Goal: Task Accomplishment & Management: Use online tool/utility

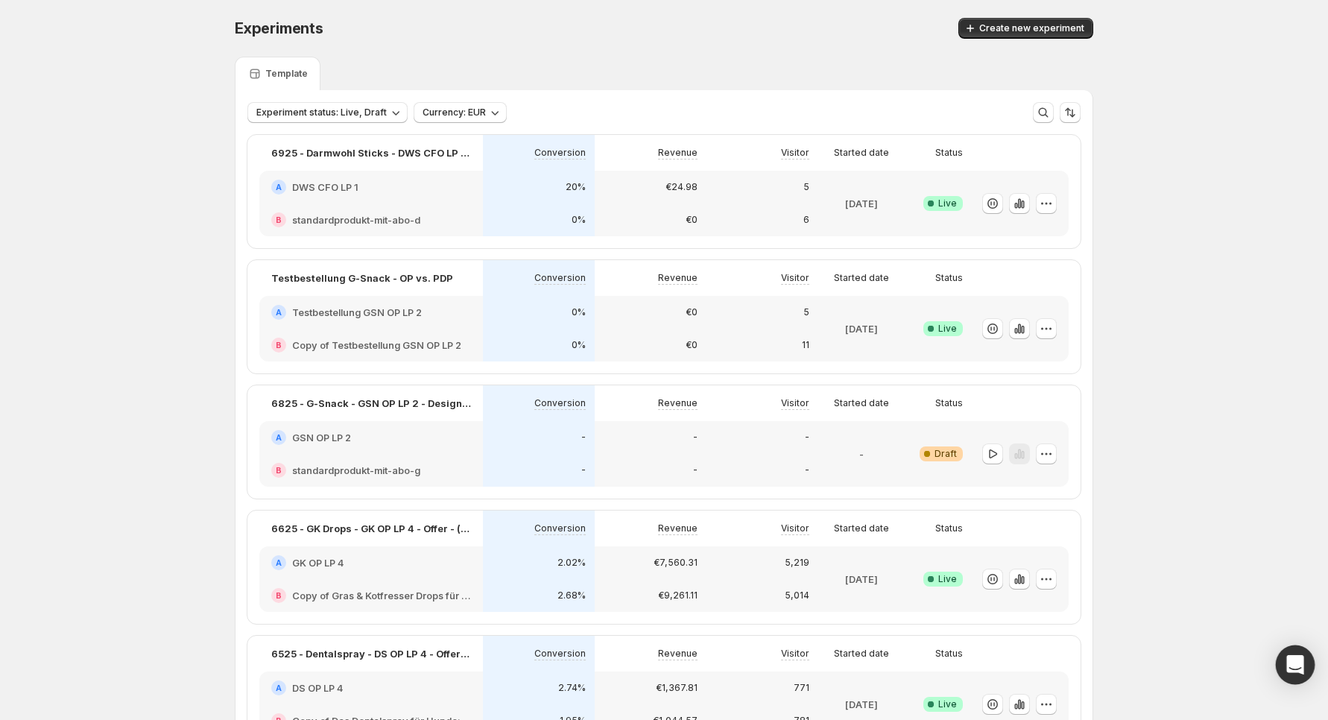
click at [1286, 669] on icon "Open Intercom Messenger" at bounding box center [1295, 664] width 19 height 19
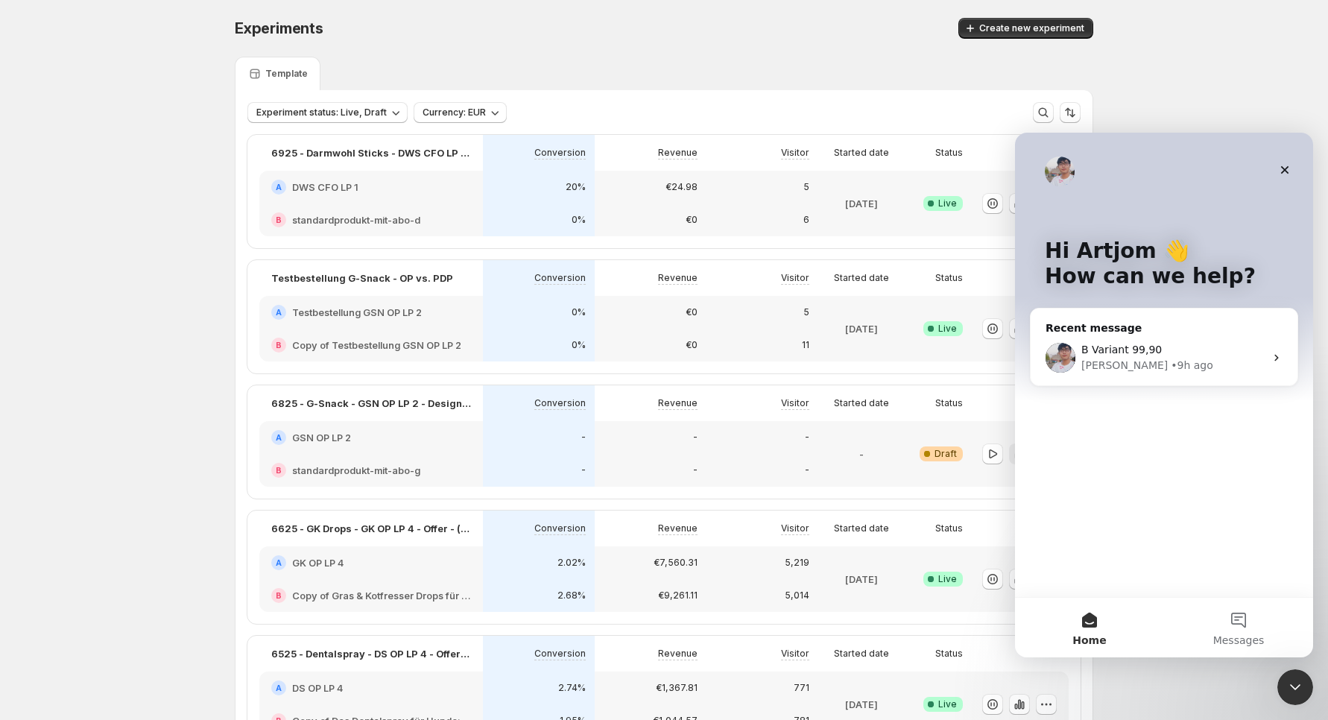
click at [1286, 671] on div "Close Intercom Messenger" at bounding box center [1296, 687] width 36 height 36
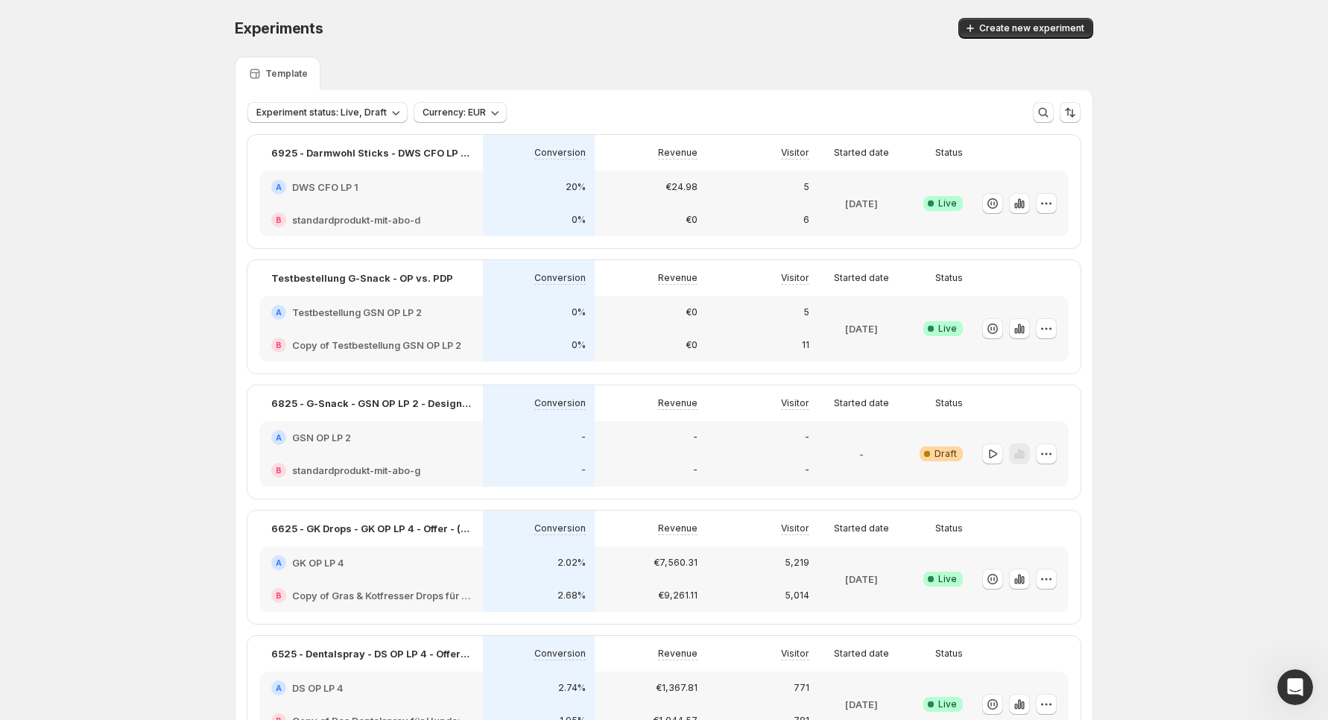
click at [508, 329] on div "0%" at bounding box center [539, 345] width 112 height 33
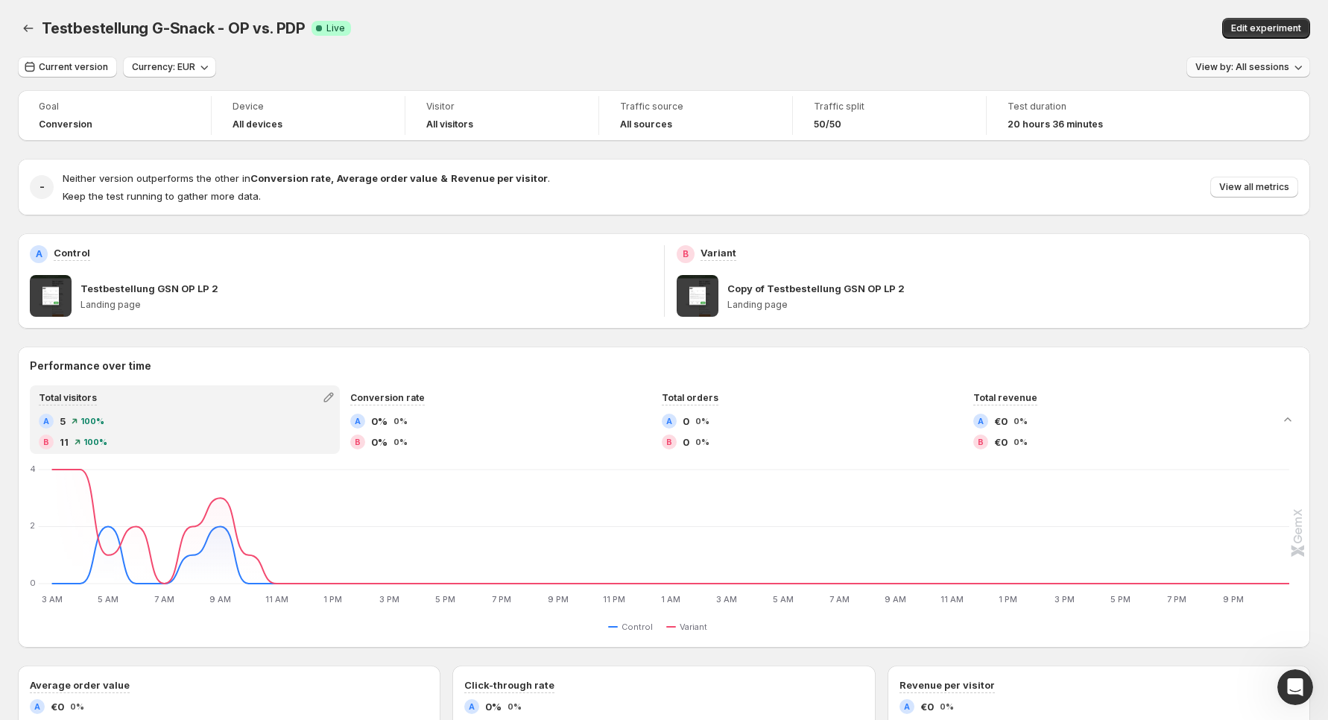
click at [1256, 73] on button "View by: All sessions" at bounding box center [1249, 67] width 124 height 21
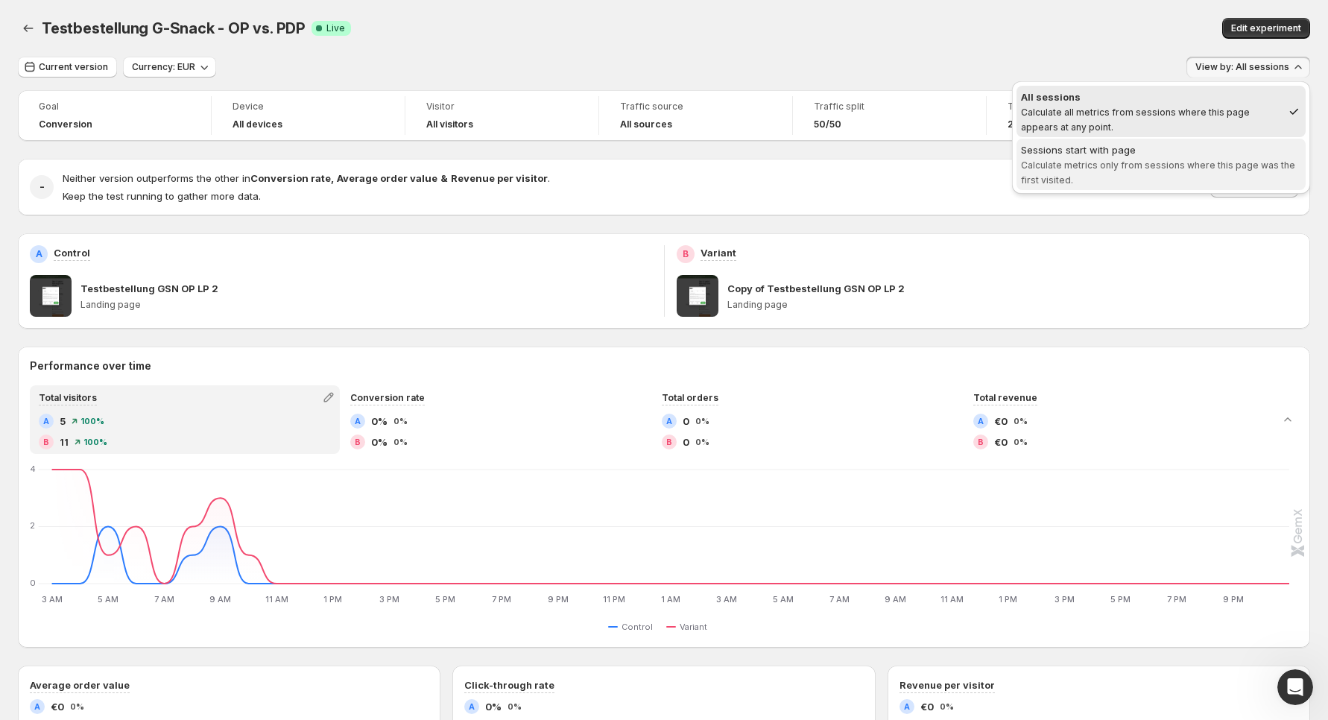
click at [1199, 169] on span "Calculate metrics only from sessions where this page was the first visited." at bounding box center [1158, 173] width 274 height 26
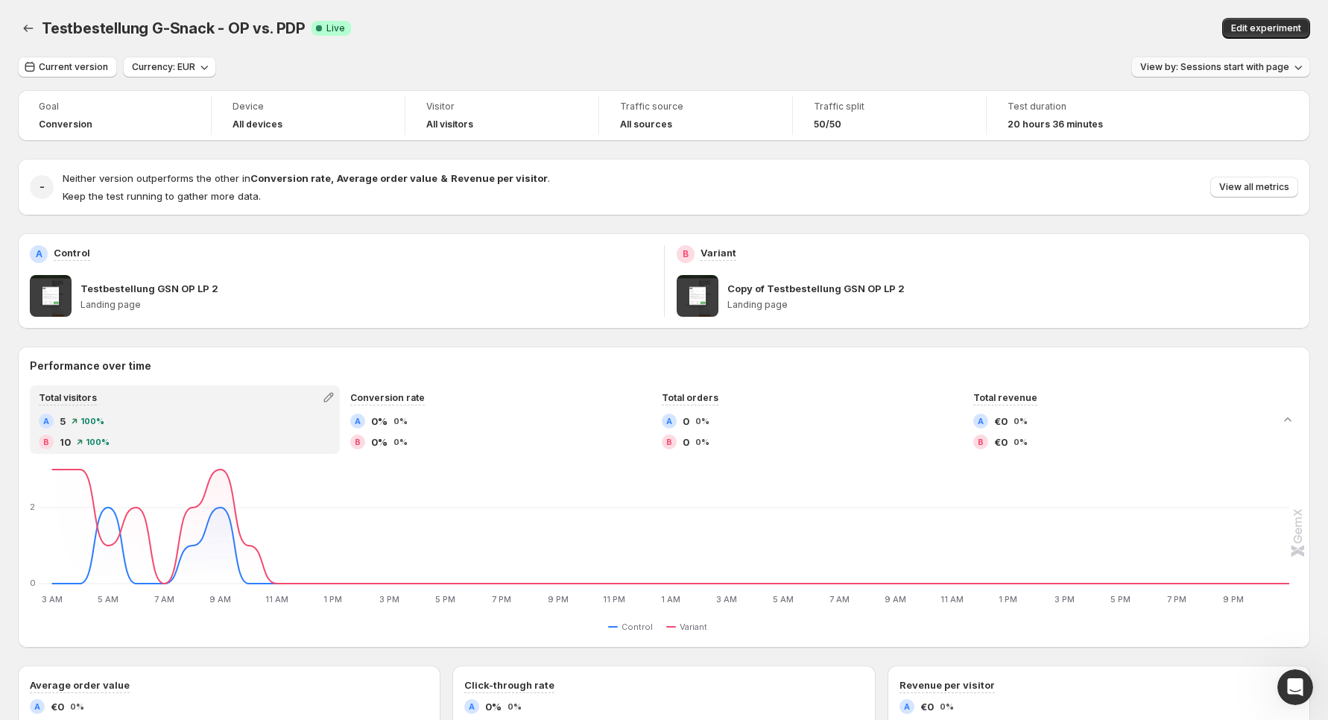
click at [1213, 63] on span "View by: Sessions start with page" at bounding box center [1214, 67] width 149 height 12
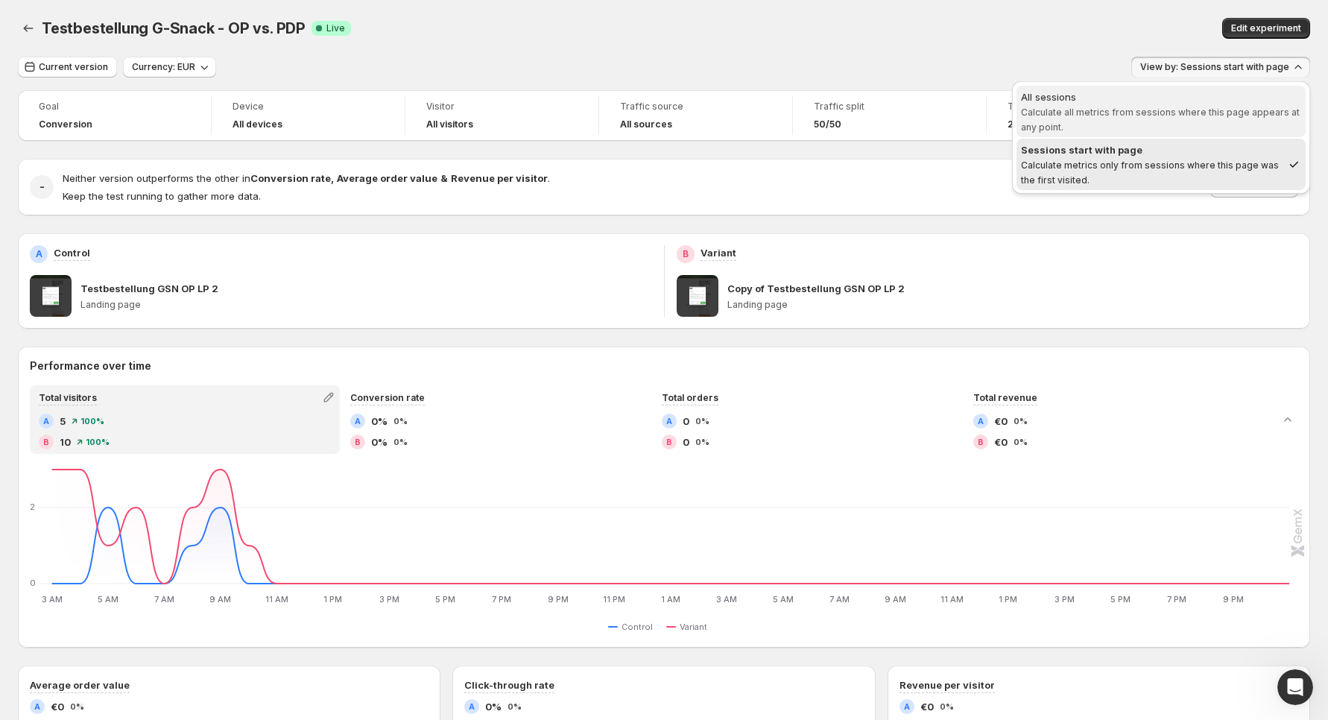
click at [1158, 109] on span "Calculate all metrics from sessions where this page appears at any point." at bounding box center [1160, 120] width 279 height 26
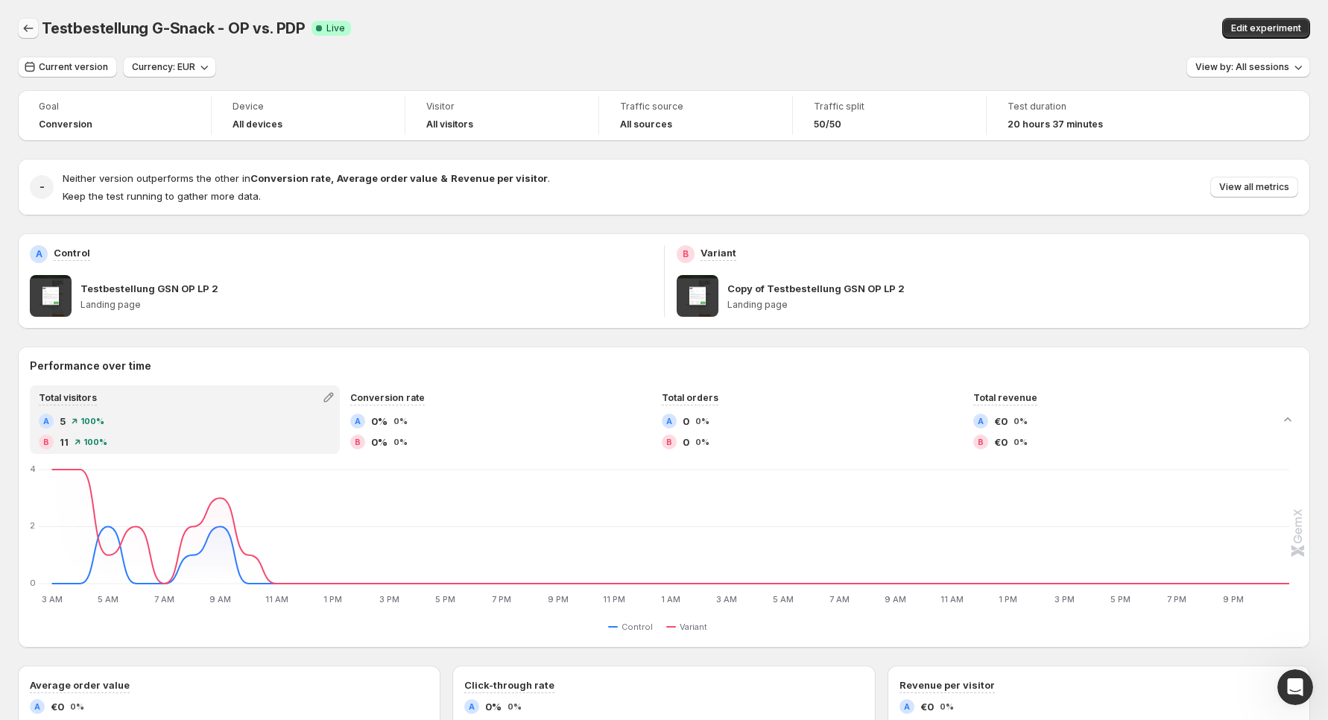
click at [25, 24] on icon "Back" at bounding box center [28, 28] width 15 height 15
